Goal: Task Accomplishment & Management: Use online tool/utility

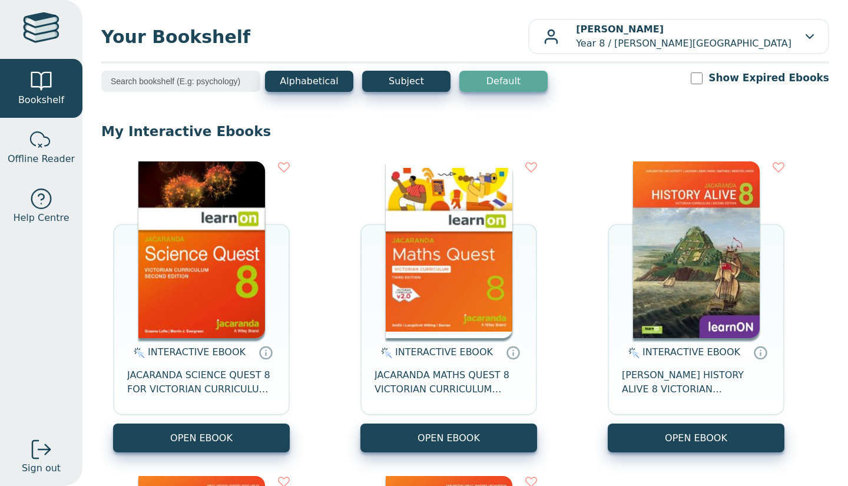
click at [403, 282] on img at bounding box center [449, 249] width 127 height 177
